Goal: Task Accomplishment & Management: Use online tool/utility

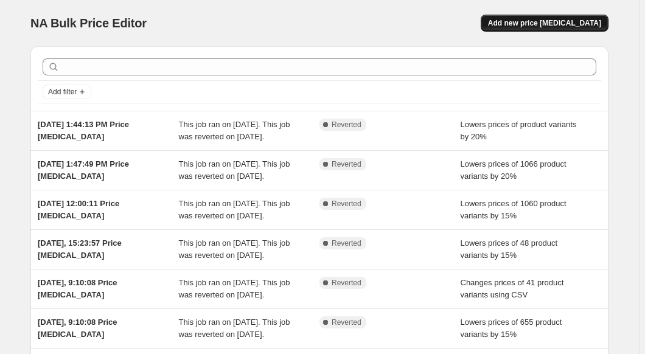
click at [556, 27] on span "Add new price [MEDICAL_DATA]" at bounding box center [544, 23] width 113 height 10
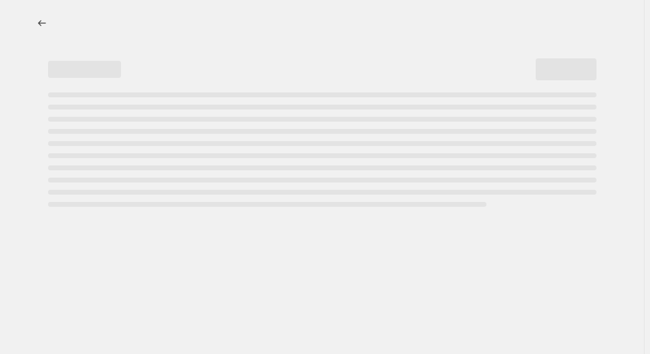
select select "percentage"
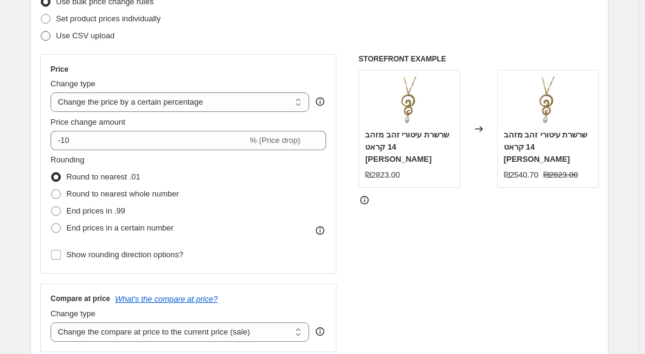
scroll to position [170, 0]
click at [169, 193] on span "Round to nearest whole number" at bounding box center [122, 193] width 113 height 9
click at [52, 189] on input "Round to nearest whole number" at bounding box center [51, 189] width 1 height 1
radio input "true"
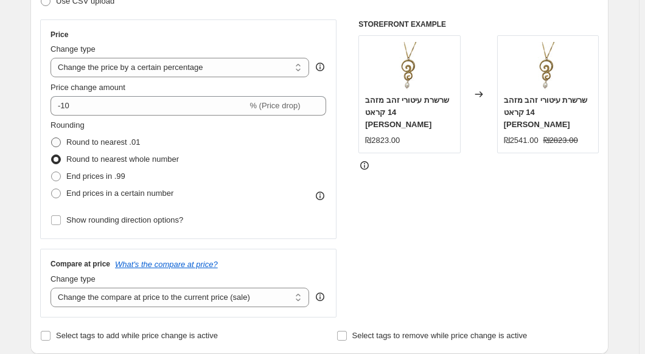
click at [118, 134] on label "Round to nearest .01" at bounding box center [94, 142] width 89 height 17
click at [52, 137] on input "Round to nearest .01" at bounding box center [51, 137] width 1 height 1
radio input "true"
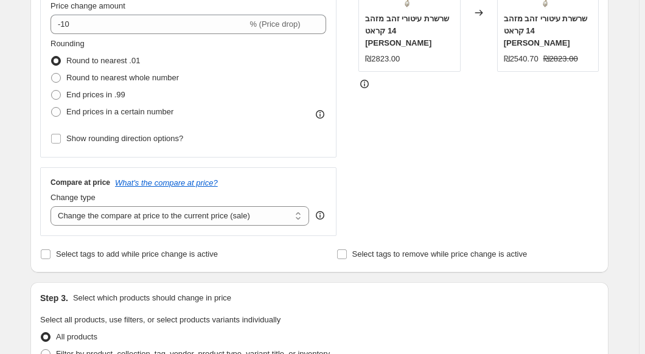
scroll to position [209, 0]
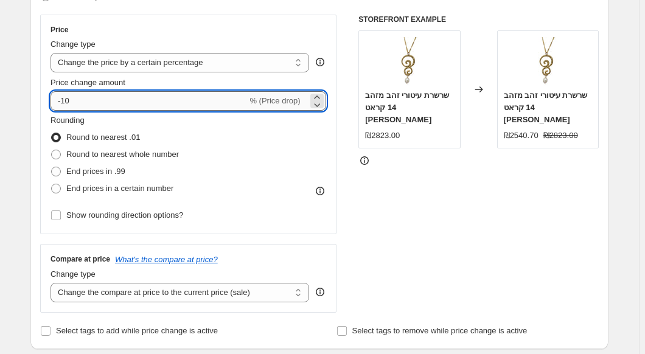
click at [123, 102] on input "-10" at bounding box center [148, 100] width 196 height 19
type input "-15"
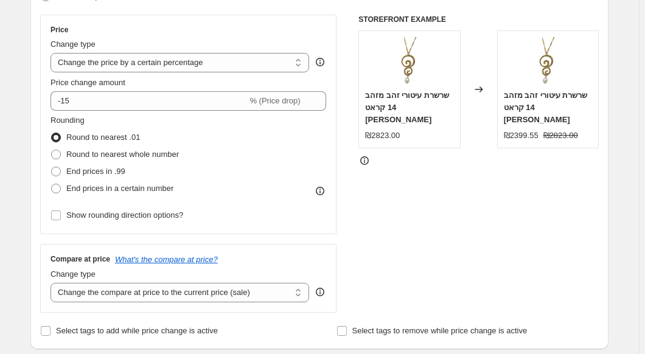
click at [229, 174] on div "Rounding Round to nearest .01 Round to nearest whole number End prices in .99 E…" at bounding box center [188, 155] width 276 height 83
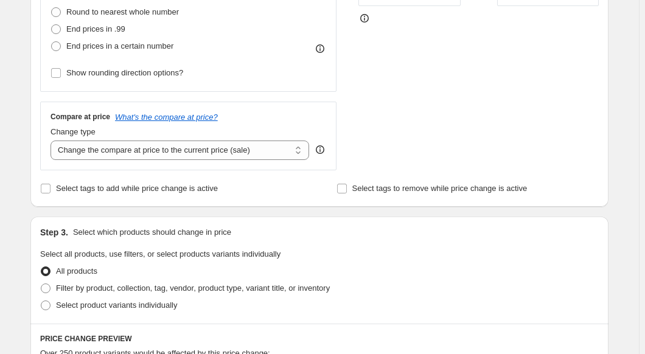
scroll to position [351, 0]
click at [198, 165] on div "Compare at price What's the compare at price? Change type Change the compare at…" at bounding box center [188, 136] width 296 height 68
click at [203, 158] on select "Change the compare at price to the current price (sale) Change the compare at p…" at bounding box center [179, 150] width 258 height 19
click at [53, 141] on select "Change the compare at price to the current price (sale) Change the compare at p…" at bounding box center [179, 150] width 258 height 19
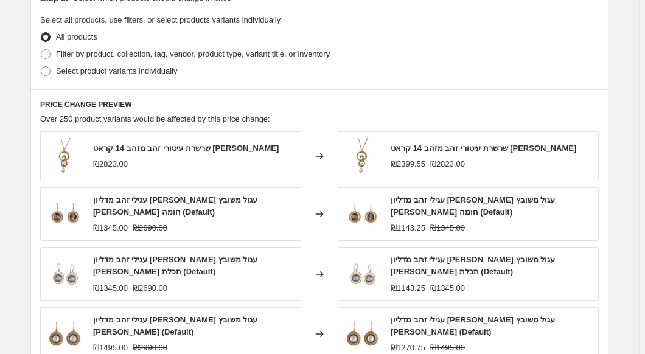
scroll to position [585, 0]
click at [81, 68] on span "Select product variants individually" at bounding box center [116, 71] width 121 height 9
click at [41, 68] on input "Select product variants individually" at bounding box center [41, 67] width 1 height 1
radio input "true"
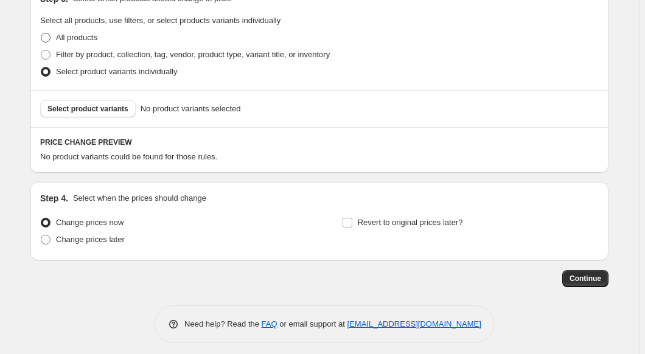
click at [71, 38] on span "All products" at bounding box center [76, 37] width 41 height 9
click at [41, 33] on input "All products" at bounding box center [41, 33] width 1 height 1
radio input "true"
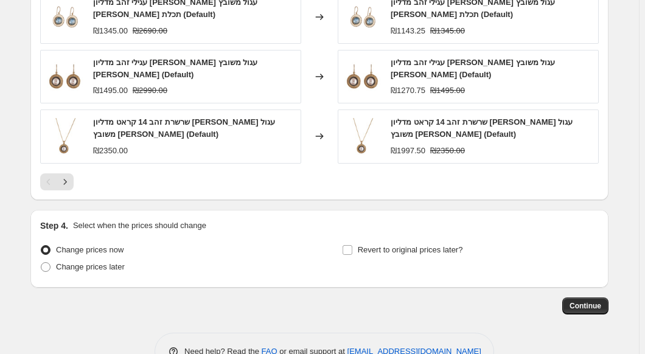
scroll to position [873, 0]
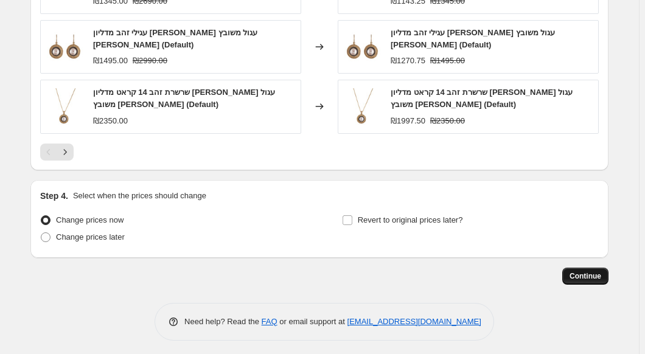
click at [580, 268] on button "Continue" at bounding box center [585, 276] width 46 height 17
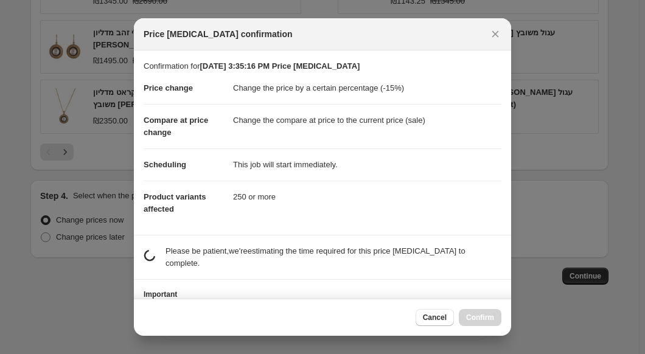
scroll to position [47, 0]
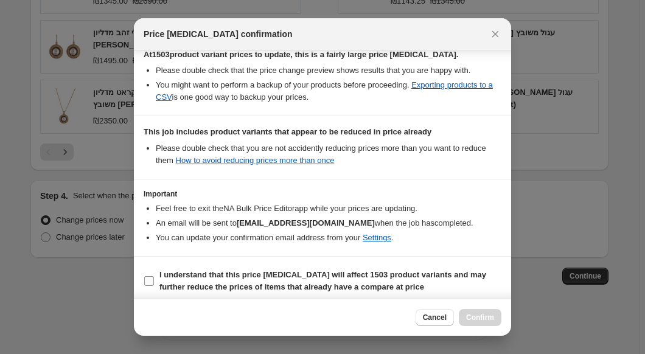
click at [313, 283] on b "I understand that this price [MEDICAL_DATA] will affect 1503 product variants a…" at bounding box center [322, 280] width 327 height 21
click at [154, 283] on input "I understand that this price [MEDICAL_DATA] will affect 1503 product variants a…" at bounding box center [149, 281] width 10 height 10
checkbox input "true"
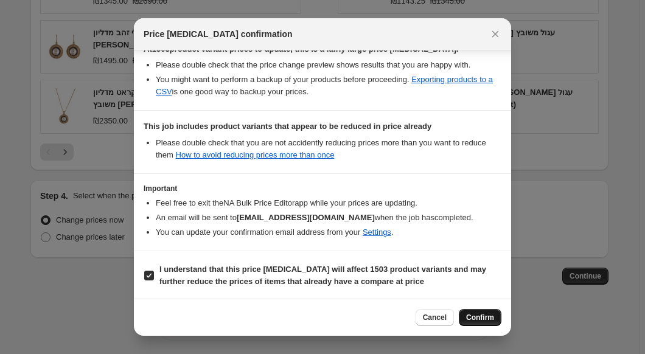
click at [484, 319] on span "Confirm" at bounding box center [480, 318] width 28 height 10
